Goal: Task Accomplishment & Management: Manage account settings

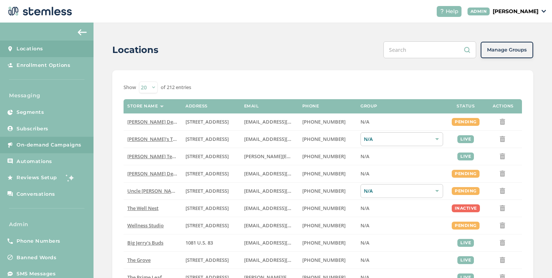
click at [73, 138] on link "On-demand Campaigns" at bounding box center [47, 145] width 94 height 17
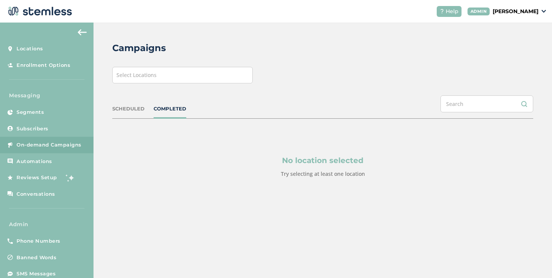
click at [181, 79] on div "Select Locations" at bounding box center [182, 75] width 140 height 17
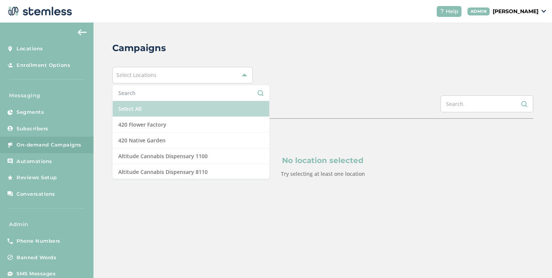
click at [148, 109] on li "Select All" at bounding box center [191, 109] width 157 height 16
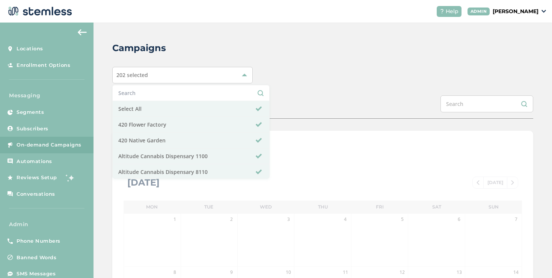
click at [329, 86] on div "Campaigns 202 selected Select All 420 Flower Factory 420 Native Garden Altitude…" at bounding box center [323, 266] width 459 height 486
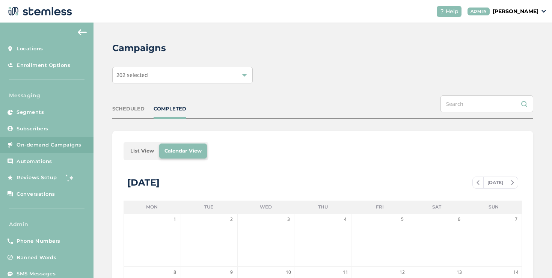
click at [142, 149] on li "List View" at bounding box center [142, 151] width 34 height 15
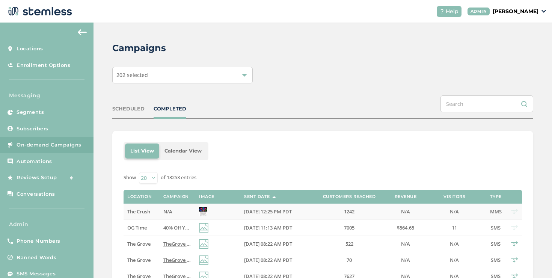
click at [164, 212] on span "N/A" at bounding box center [167, 211] width 9 height 7
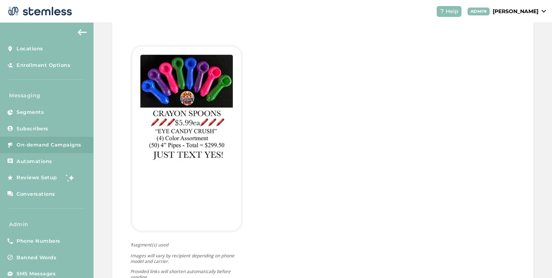
scroll to position [249, 0]
